Goal: Task Accomplishment & Management: Manage account settings

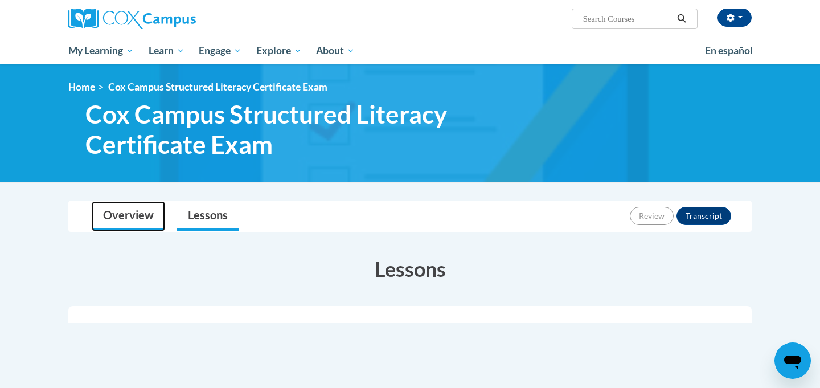
click at [129, 220] on link "Overview" at bounding box center [128, 216] width 73 height 30
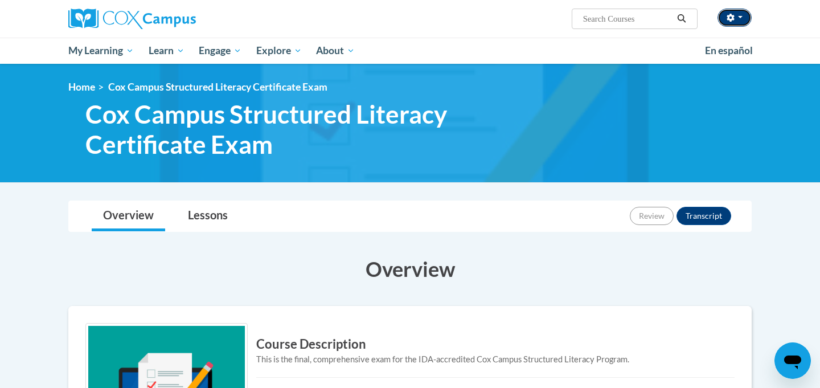
click at [744, 13] on button "button" at bounding box center [734, 18] width 34 height 18
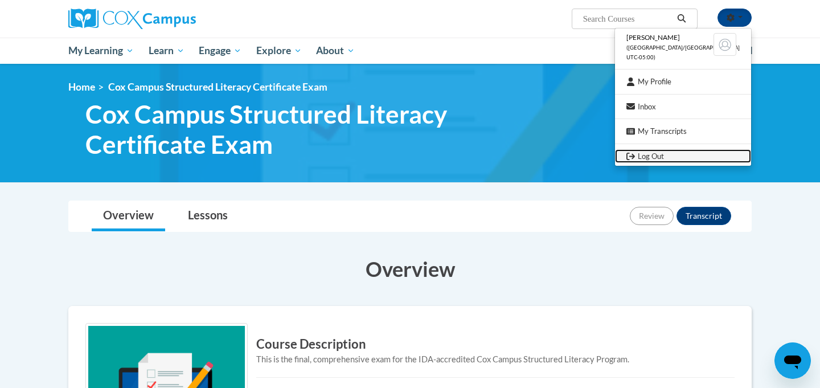
click at [675, 156] on link "Log Out" at bounding box center [683, 156] width 136 height 14
